Goal: Information Seeking & Learning: Find specific fact

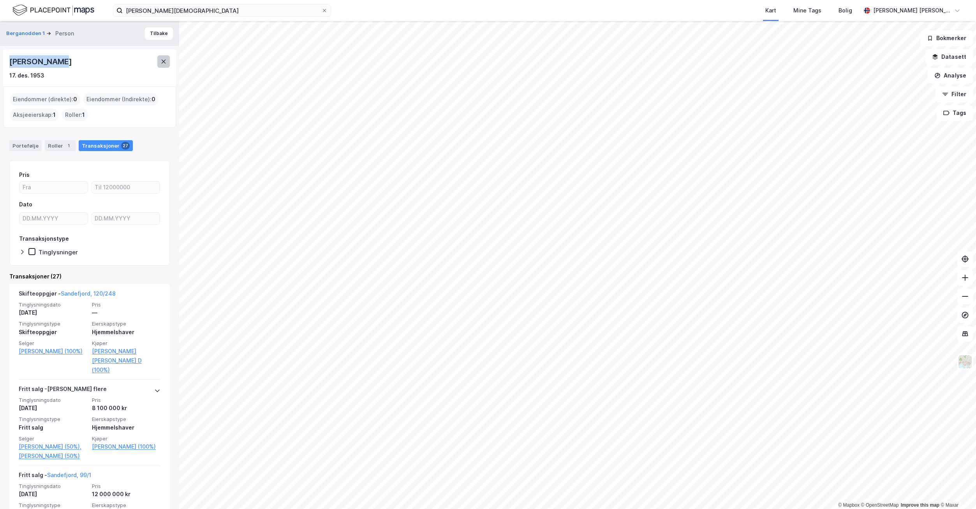
click at [162, 62] on icon at bounding box center [163, 61] width 6 height 6
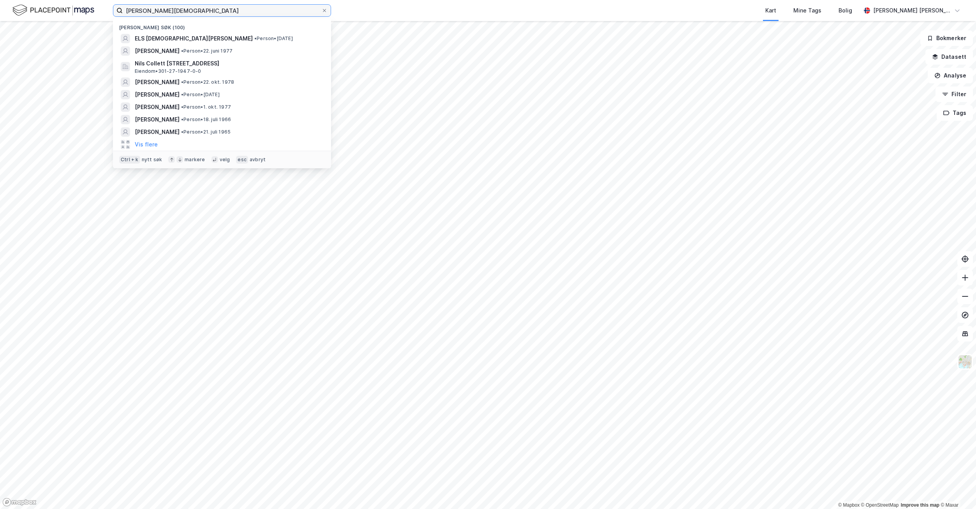
drag, startPoint x: 197, startPoint y: 11, endPoint x: 30, endPoint y: 14, distance: 166.7
click at [30, 14] on div "Els [DEMOGRAPHIC_DATA][PERSON_NAME] Nylige søk (100) ELS [DEMOGRAPHIC_DATA] [PE…" at bounding box center [488, 10] width 976 height 21
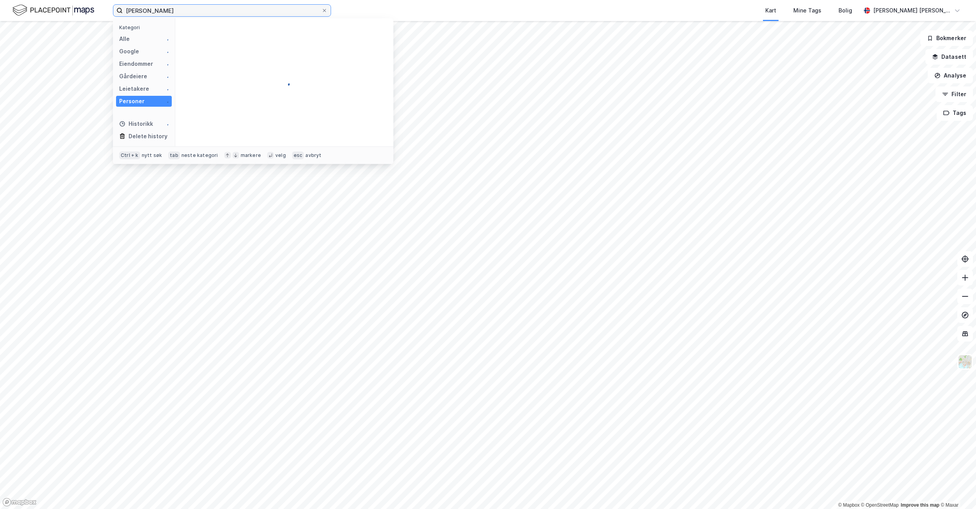
type input "[PERSON_NAME]"
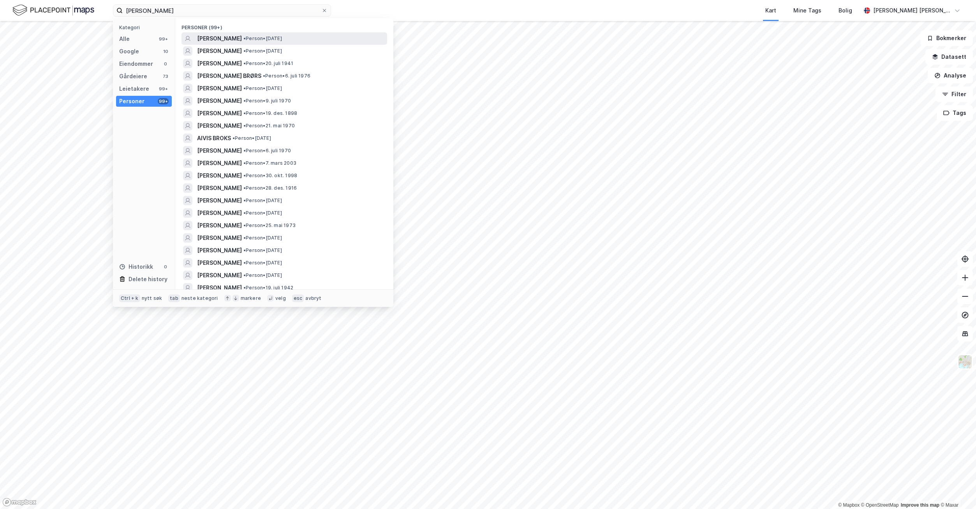
click at [228, 37] on span "[PERSON_NAME]" at bounding box center [219, 38] width 45 height 9
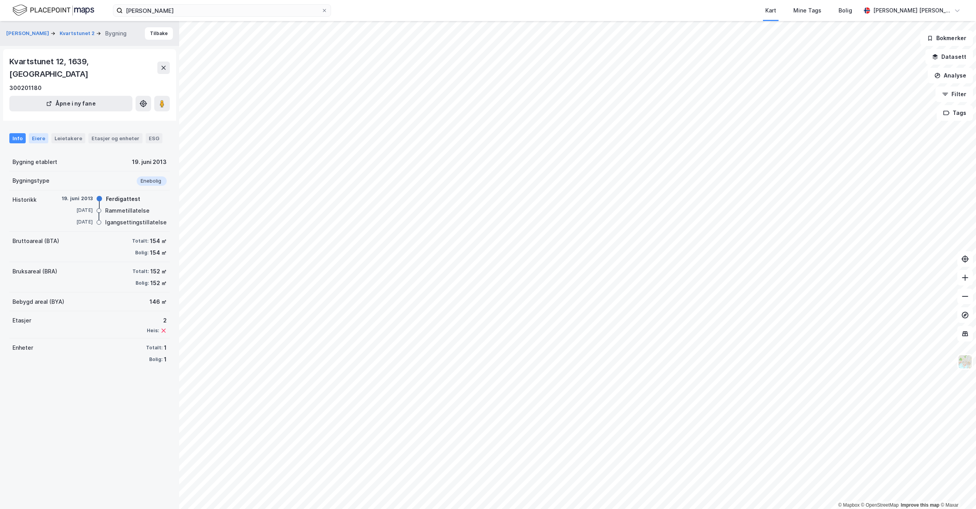
click at [37, 133] on div "Eiere" at bounding box center [38, 138] width 19 height 10
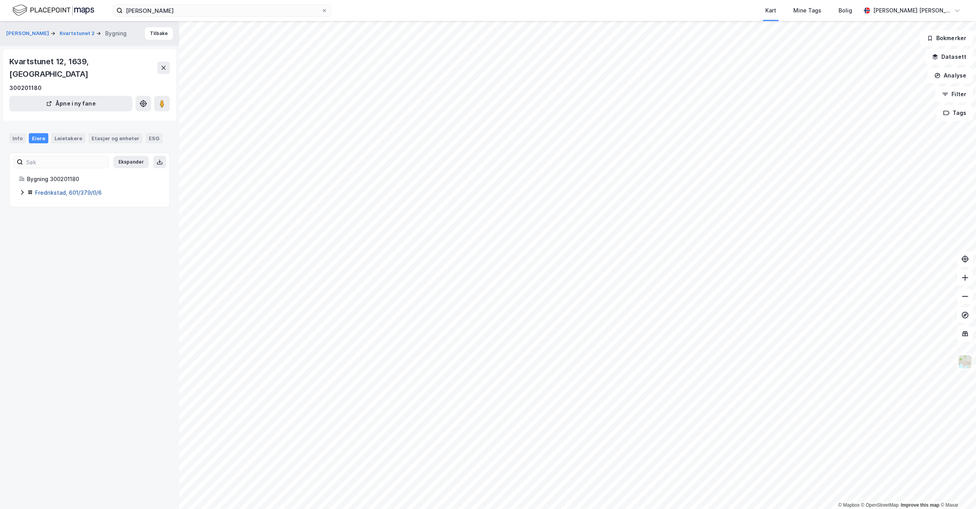
click at [79, 189] on link "Fredrikstad, 601/379/0/6" at bounding box center [68, 192] width 67 height 7
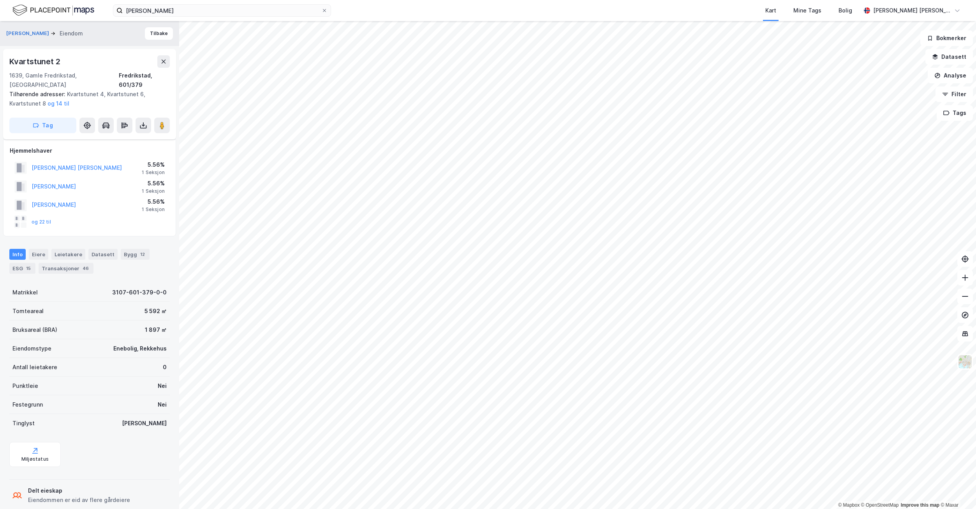
scroll to position [37, 0]
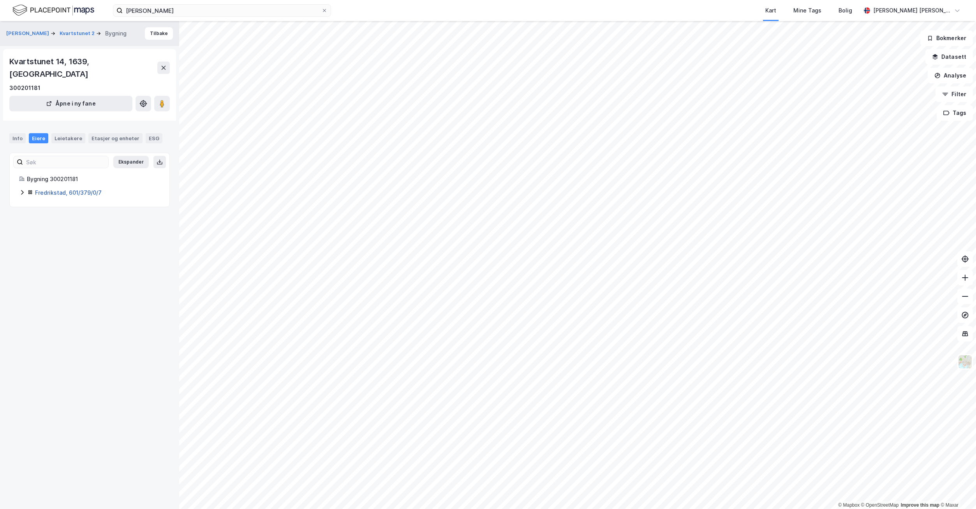
click at [68, 189] on link "Fredrikstad, 601/379/0/7" at bounding box center [68, 192] width 67 height 7
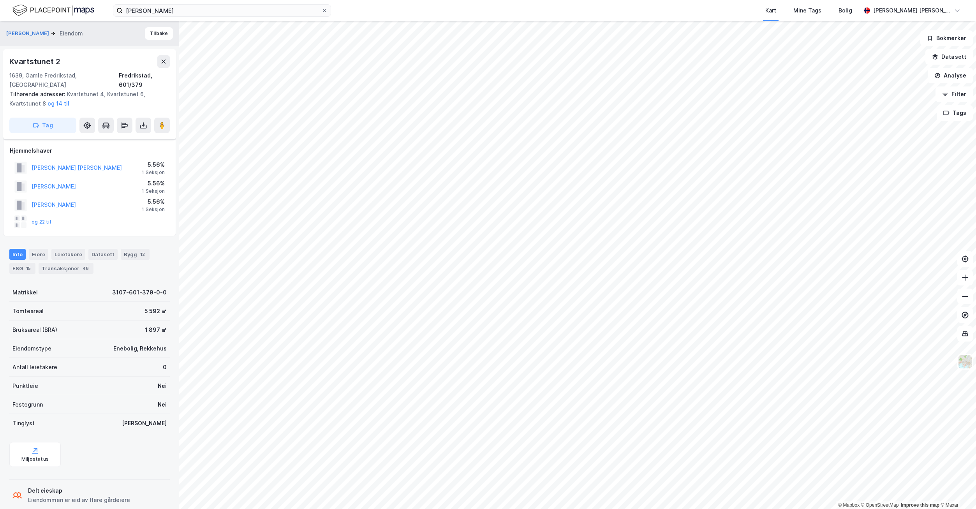
scroll to position [37, 0]
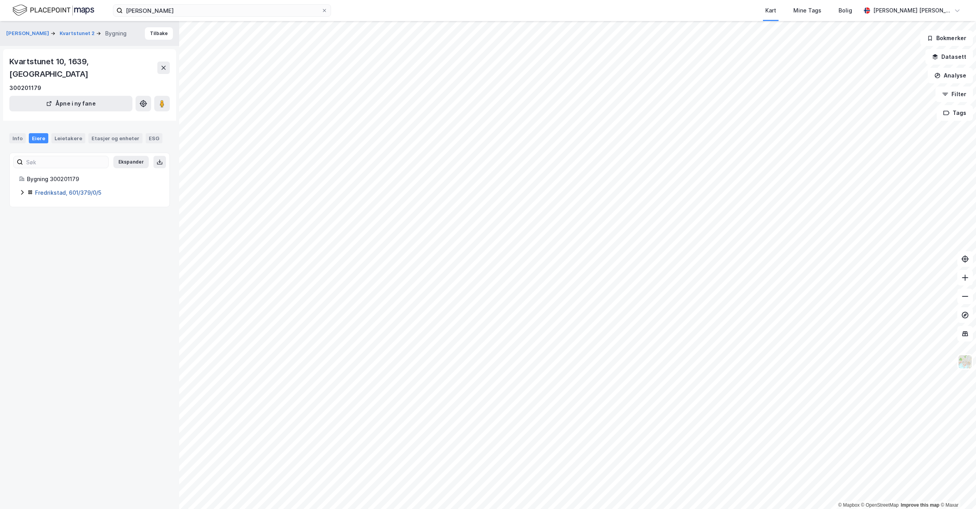
click at [69, 189] on link "Fredrikstad, 601/379/0/5" at bounding box center [68, 192] width 66 height 7
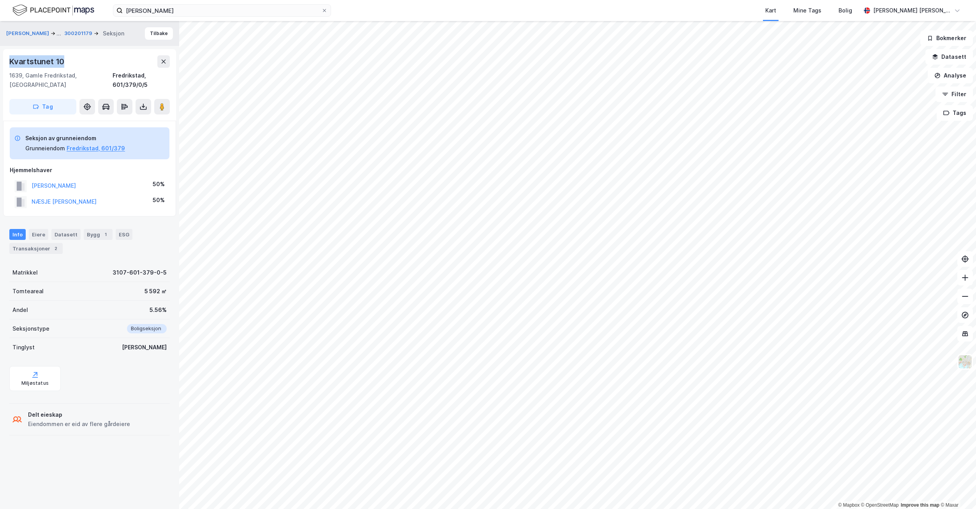
drag, startPoint x: 75, startPoint y: 62, endPoint x: 8, endPoint y: 59, distance: 67.5
click at [8, 59] on div "Kvartstunet 10 1639, [GEOGRAPHIC_DATA], Østfold Fredrikstad, 601/379/0/5 Tag" at bounding box center [89, 85] width 173 height 72
copy div "Kvartstunet 10"
